Goal: Find specific page/section: Find specific page/section

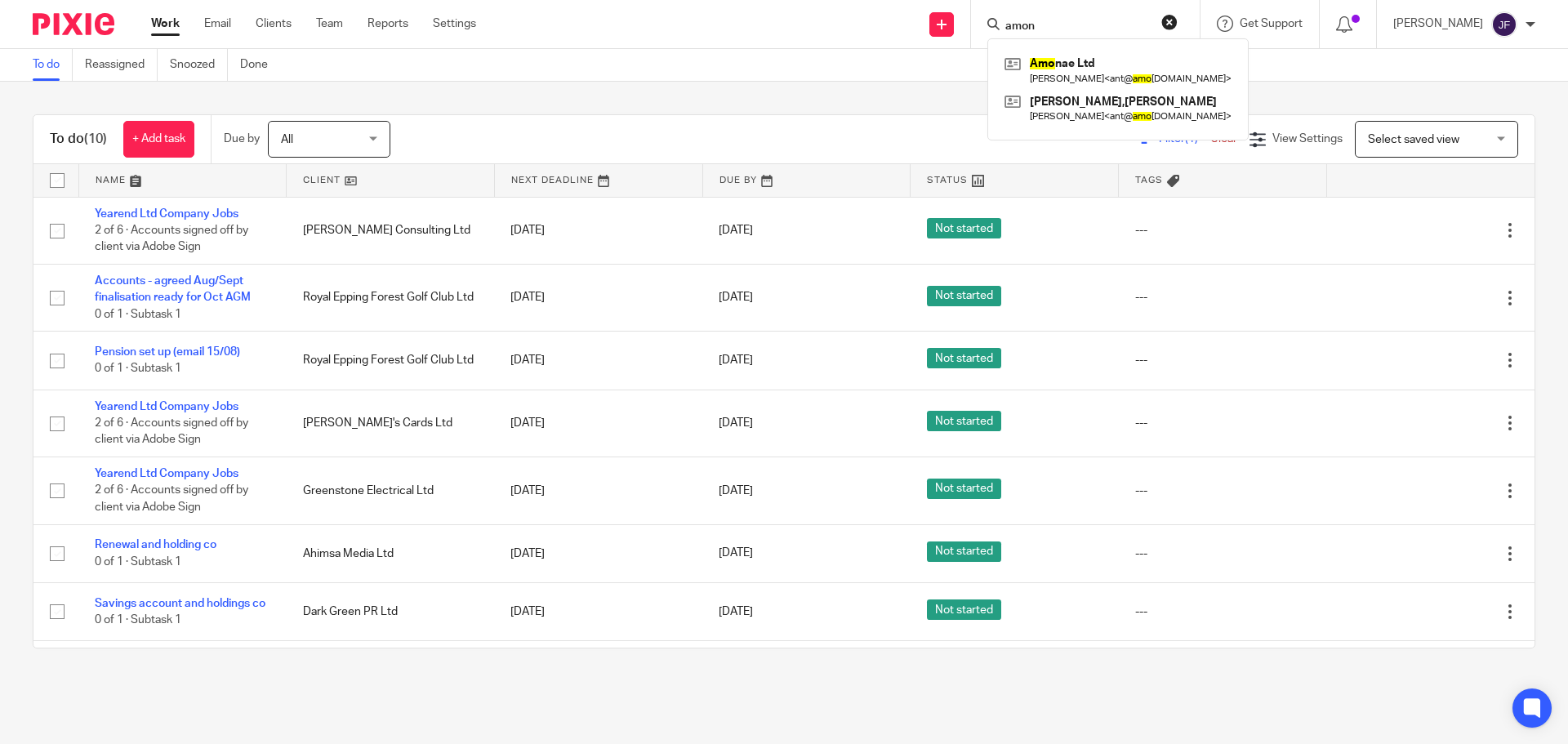
type input "amona"
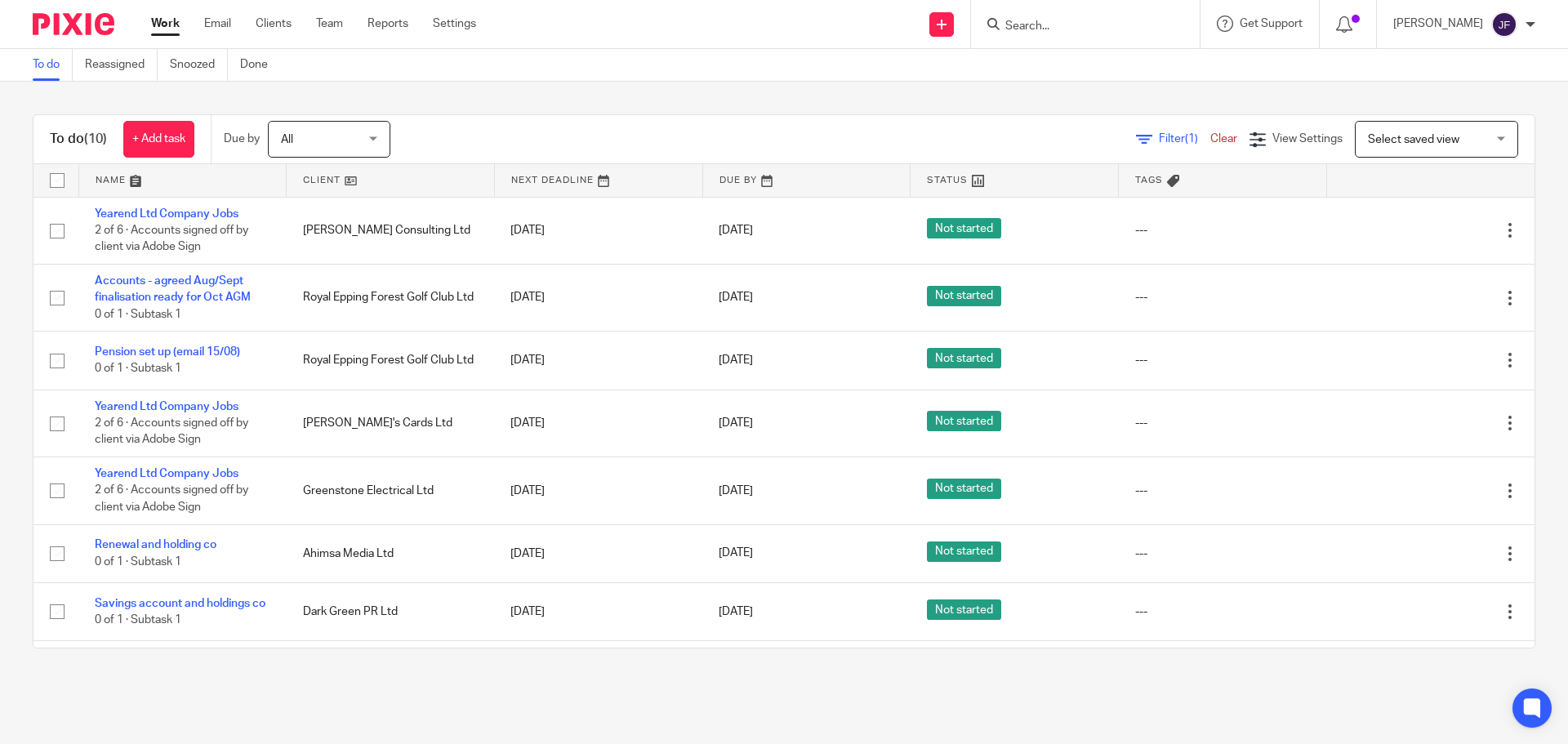
click at [1060, 27] on input "Search" at bounding box center [1077, 27] width 147 height 15
type input "amonae"
click button "submit" at bounding box center [0, 0] width 0 height 0
click at [1061, 25] on input "amonae" at bounding box center [1077, 27] width 147 height 15
click button "submit" at bounding box center [0, 0] width 0 height 0
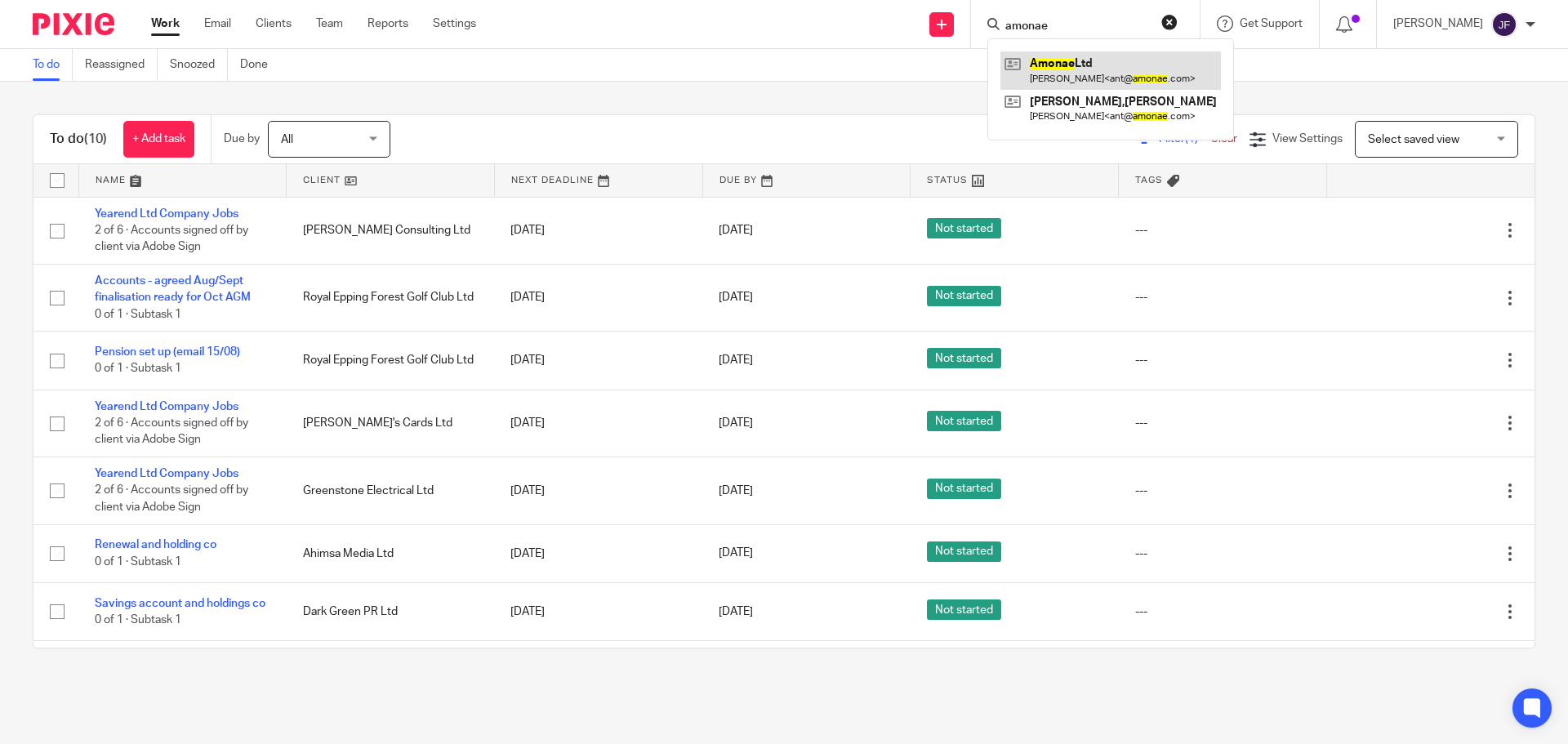
click at [1086, 64] on link at bounding box center [1110, 70] width 221 height 37
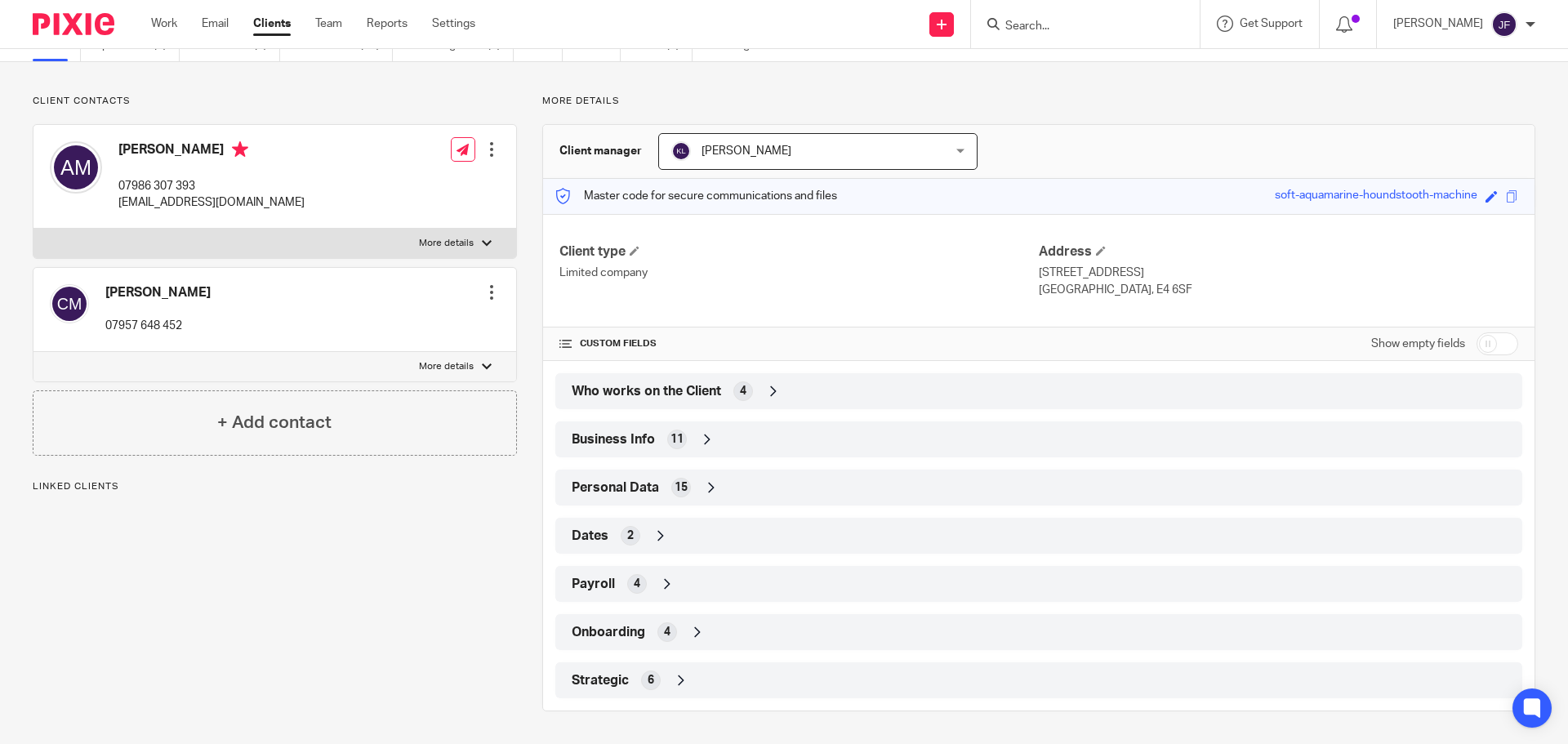
click at [783, 677] on div "Strategic 6" at bounding box center [1038, 680] width 942 height 28
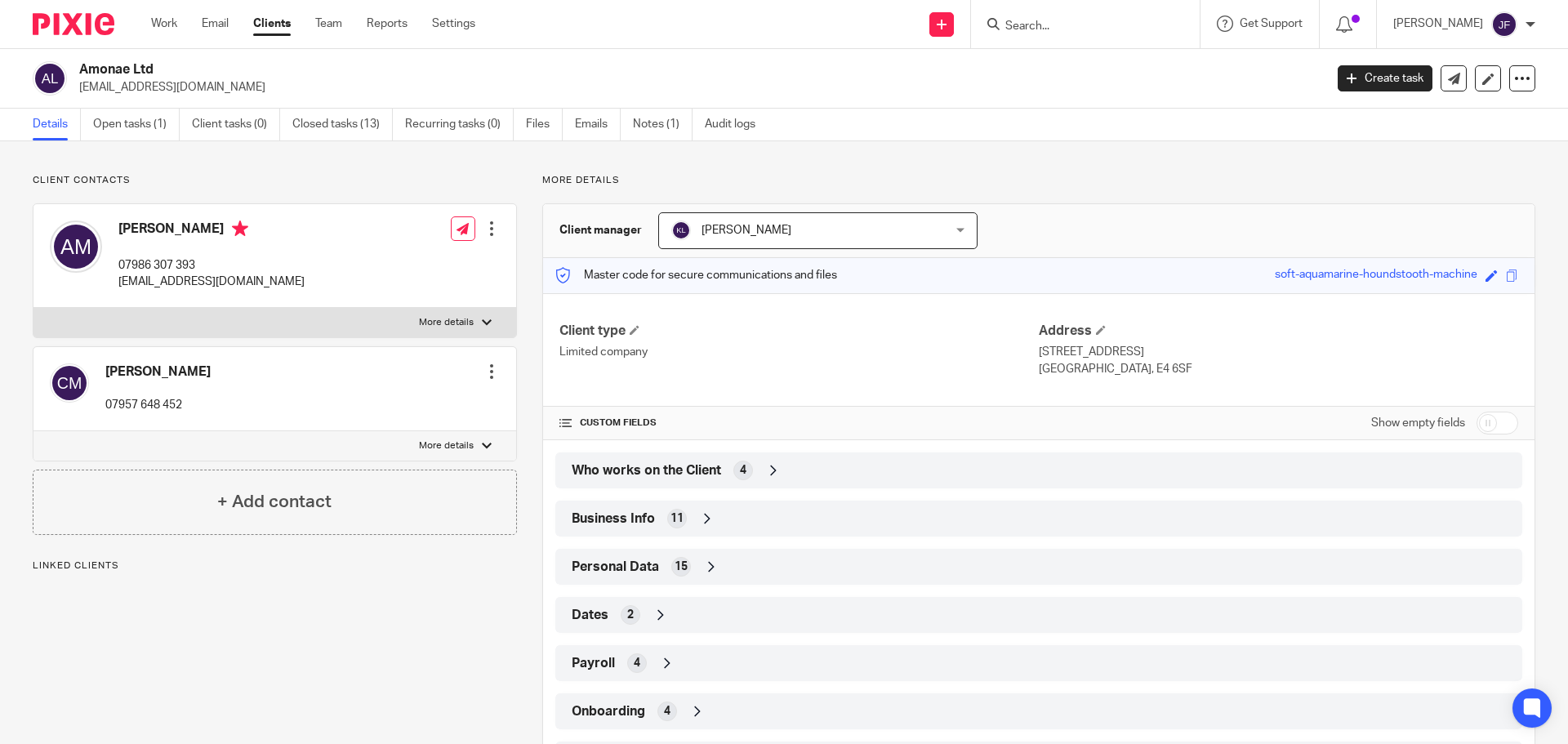
click at [82, 16] on img at bounding box center [73, 24] width 82 height 22
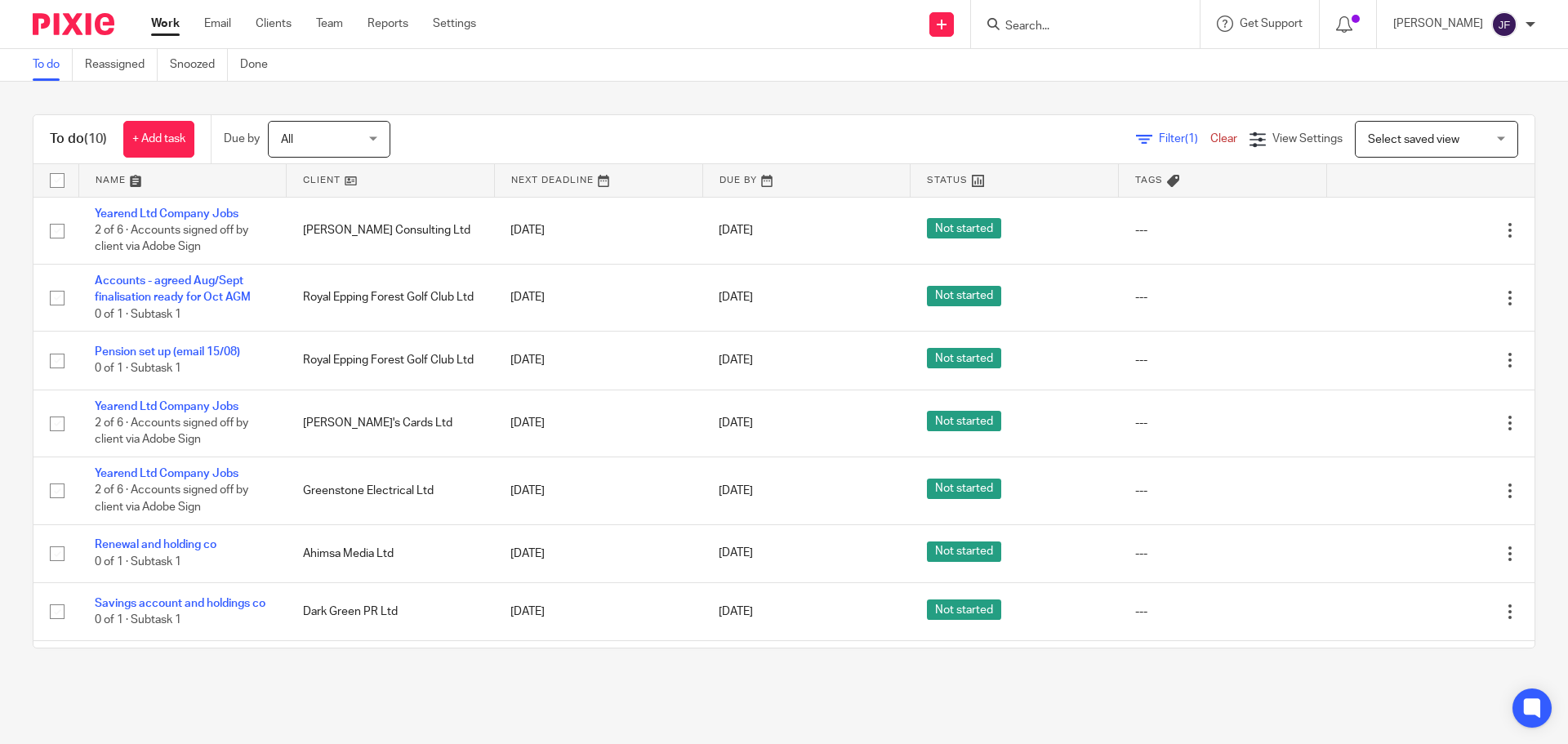
click at [84, 22] on img at bounding box center [73, 24] width 82 height 22
click at [1135, 21] on input "Search" at bounding box center [1077, 27] width 147 height 15
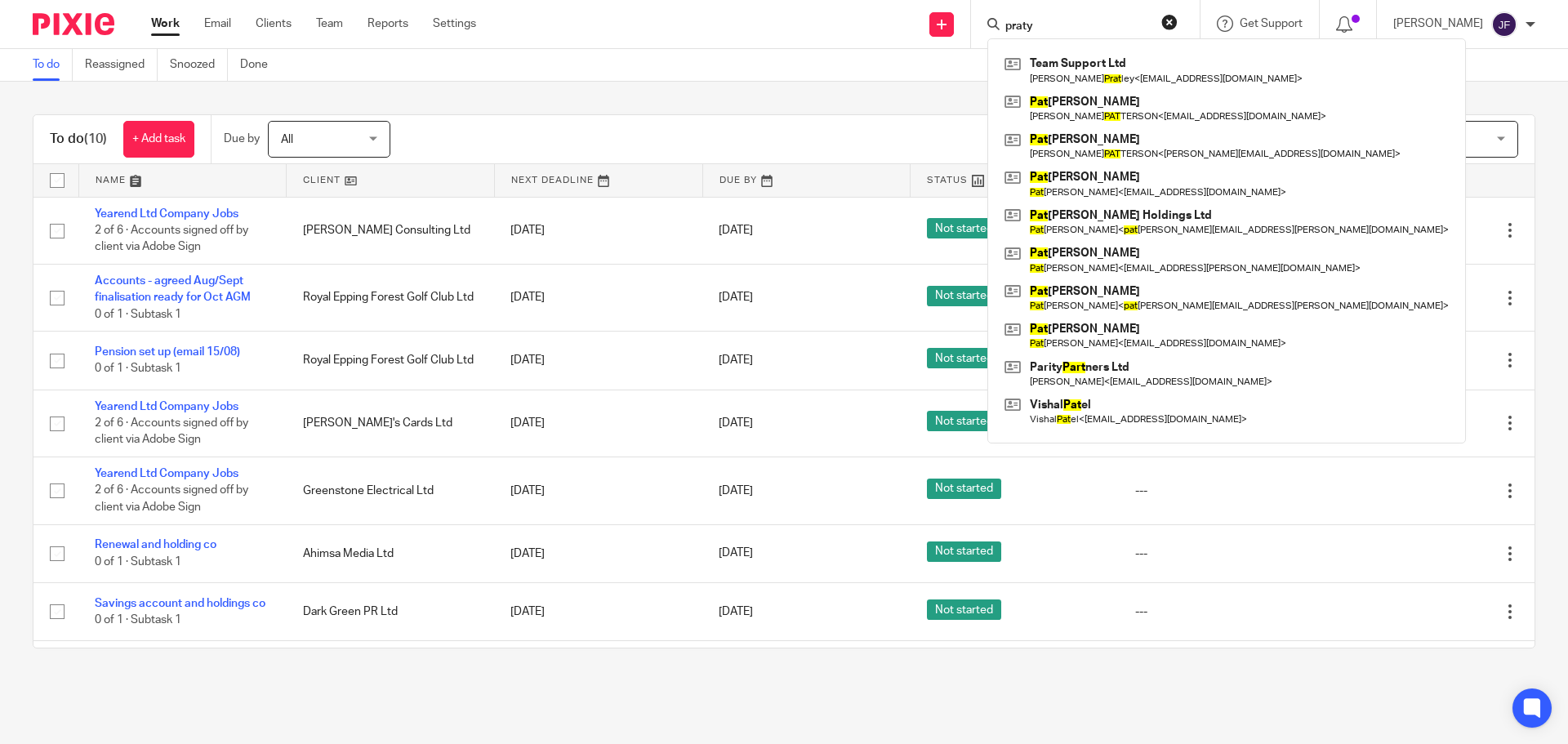
type input "pratyl"
